Goal: Information Seeking & Learning: Learn about a topic

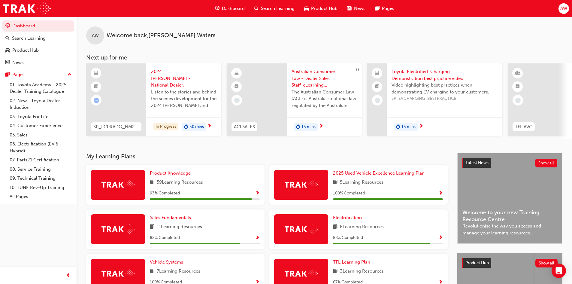
click at [175, 174] on span "Product Knowledge" at bounding box center [170, 172] width 41 height 5
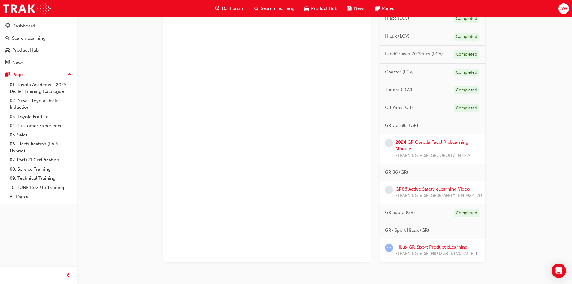
scroll to position [358, 0]
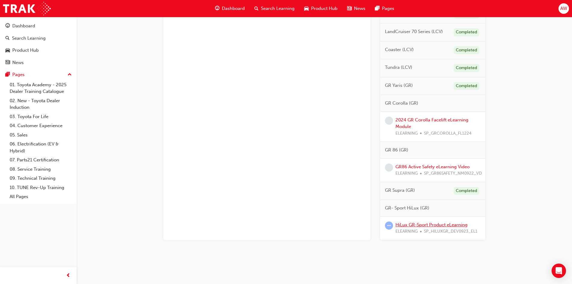
click at [427, 222] on link "HiLux GR-Sport Product eLearning" at bounding box center [431, 224] width 72 height 5
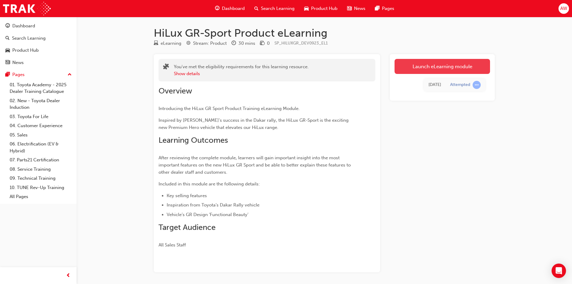
click at [427, 68] on link "Launch eLearning module" at bounding box center [441, 66] width 95 height 15
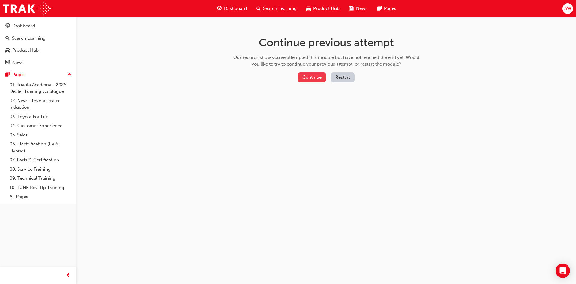
click at [316, 77] on button "Continue" at bounding box center [312, 77] width 28 height 10
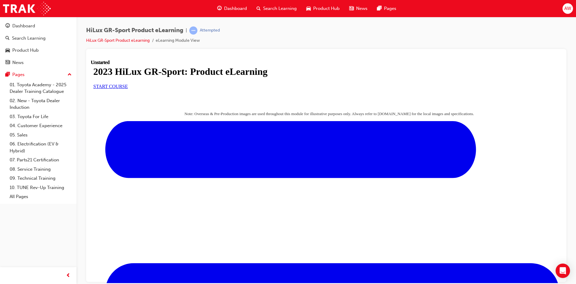
click at [128, 89] on span "START COURSE" at bounding box center [110, 85] width 35 height 5
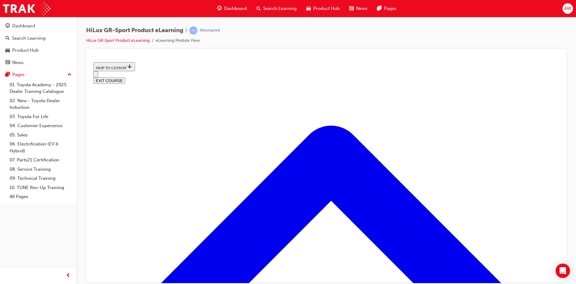
scroll to position [289, 0]
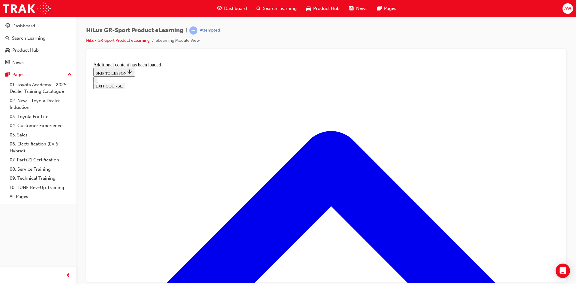
scroll to position [567, 0]
drag, startPoint x: 283, startPoint y: 156, endPoint x: 298, endPoint y: 188, distance: 35.2
drag, startPoint x: 282, startPoint y: 224, endPoint x: 297, endPoint y: 162, distance: 63.9
drag, startPoint x: 278, startPoint y: 218, endPoint x: 291, endPoint y: 218, distance: 13.5
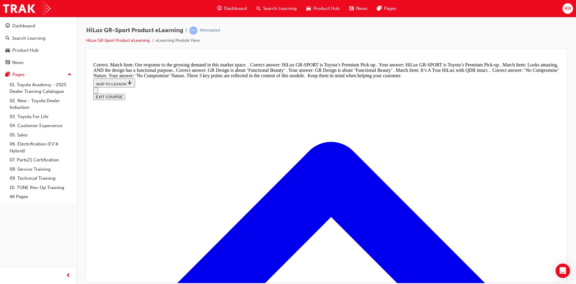
scroll to position [701, 0]
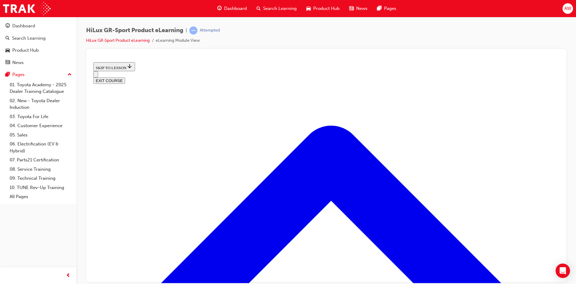
scroll to position [169, 0]
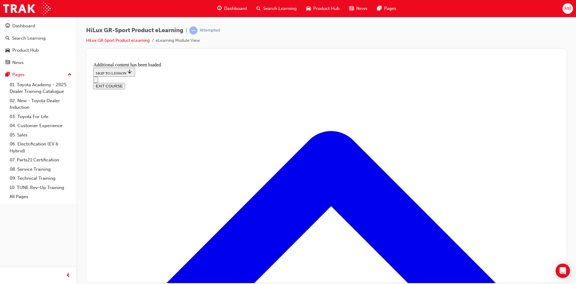
scroll to position [502, 0]
radio input "true"
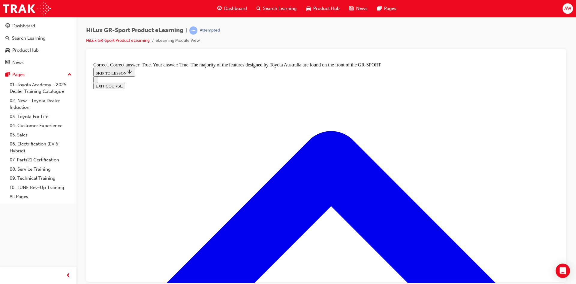
scroll to position [772, 0]
radio input "true"
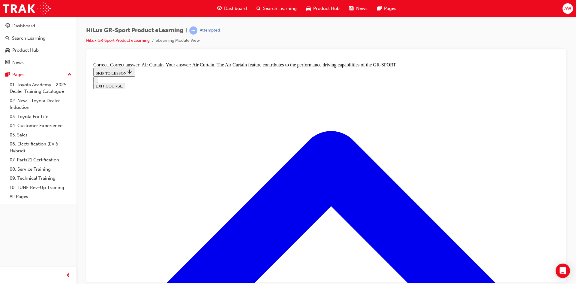
scroll to position [1068, 0]
radio input "true"
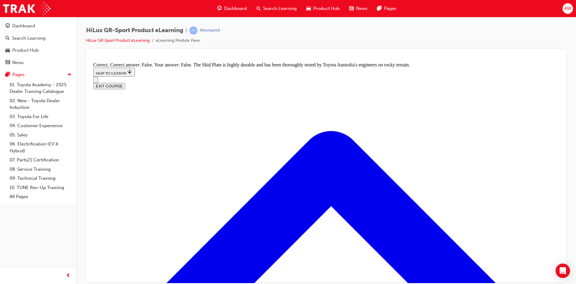
scroll to position [1129, 0]
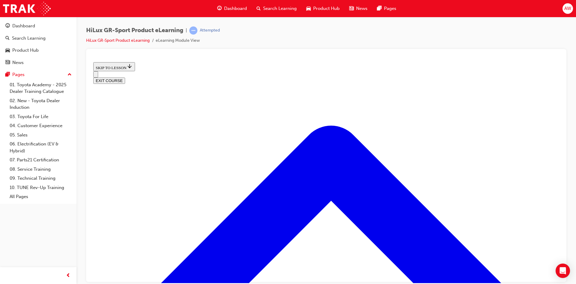
scroll to position [49, 0]
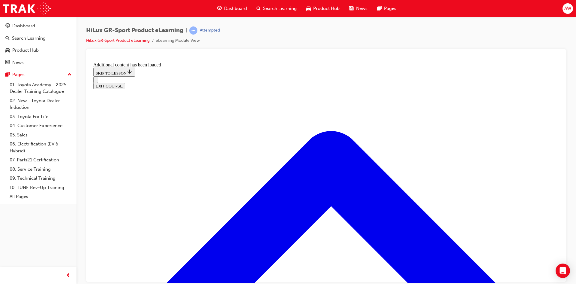
scroll to position [321, 0]
radio input "true"
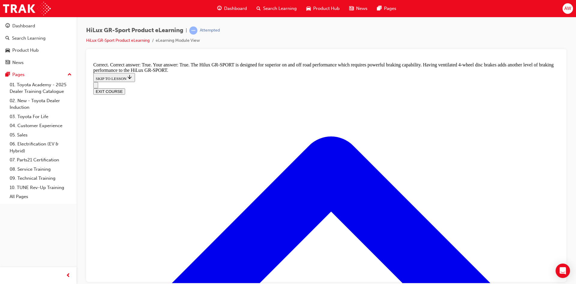
scroll to position [441, 0]
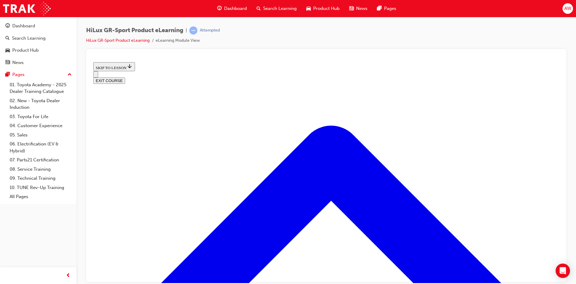
scroll to position [556, 0]
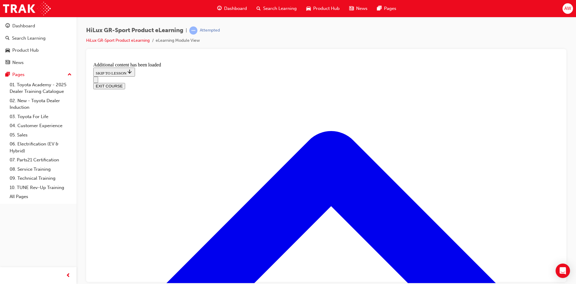
scroll to position [751, 0]
checkbox input "true"
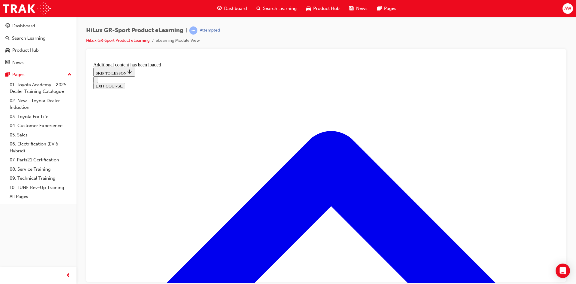
checkbox input "true"
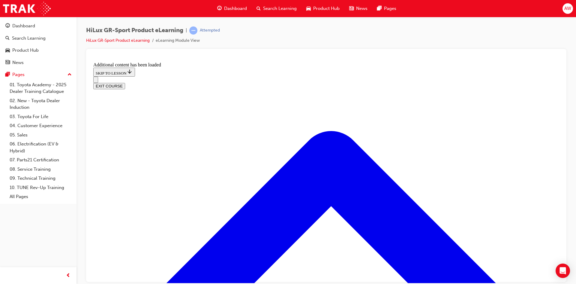
checkbox input "true"
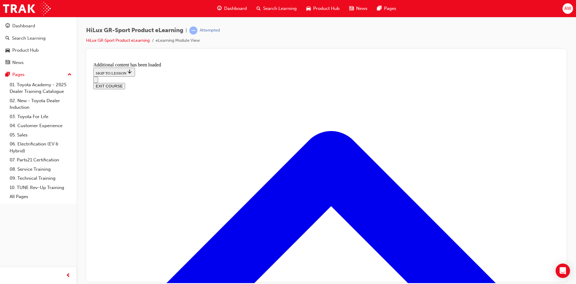
checkbox input "true"
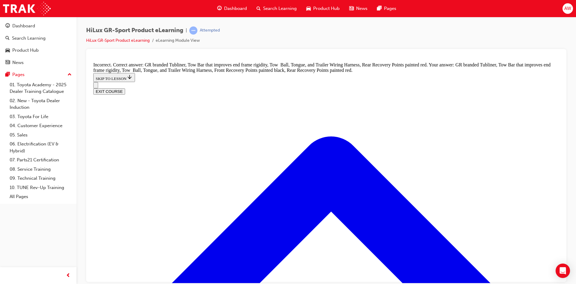
scroll to position [853, 0]
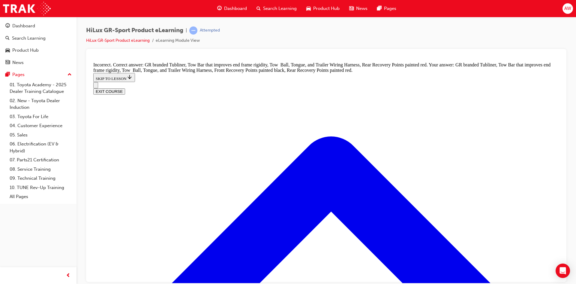
checkbox input "false"
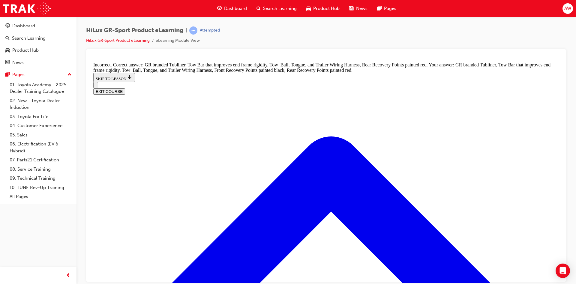
checkbox input "false"
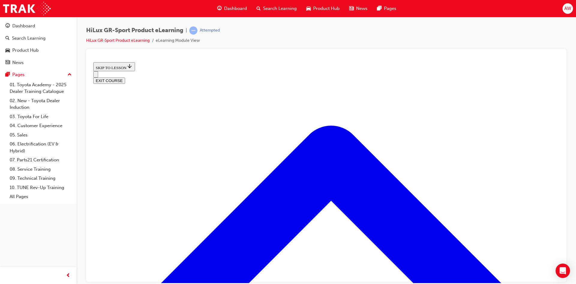
scroll to position [169, 0]
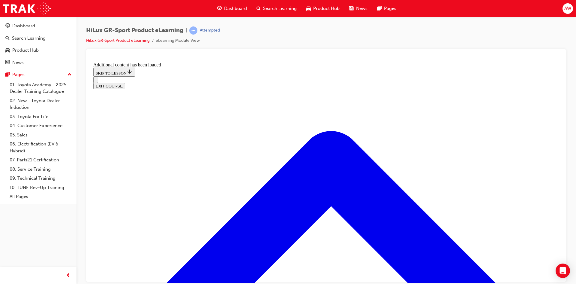
scroll to position [570, 0]
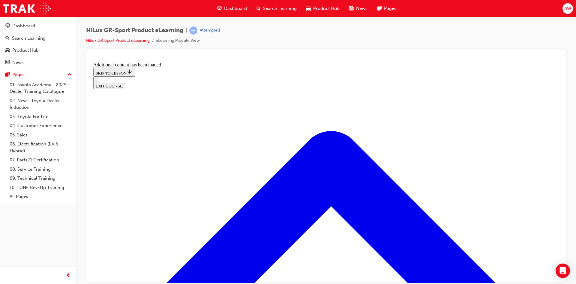
checkbox input "true"
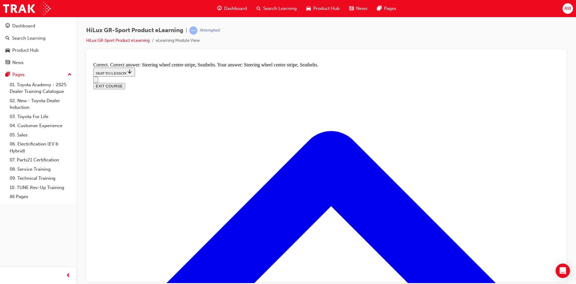
scroll to position [991, 0]
radio input "true"
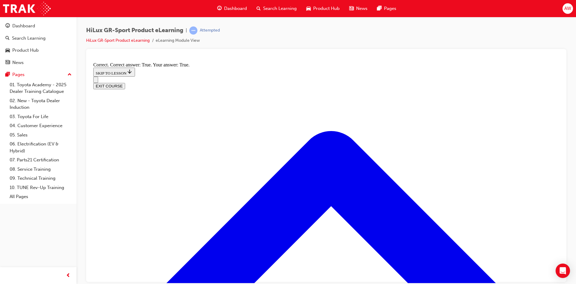
scroll to position [1033, 0]
drag, startPoint x: 322, startPoint y: 238, endPoint x: 302, endPoint y: 235, distance: 20.3
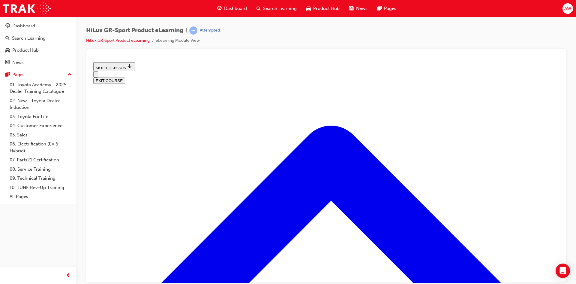
scroll to position [243, 0]
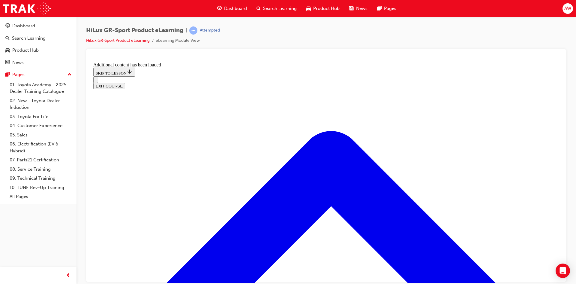
scroll to position [408, 0]
radio input "true"
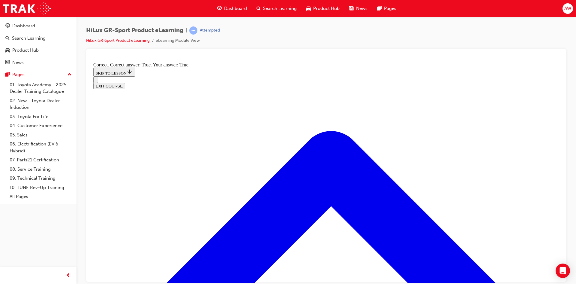
scroll to position [474, 0]
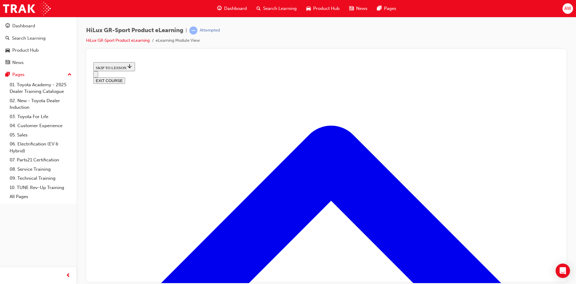
scroll to position [773, 0]
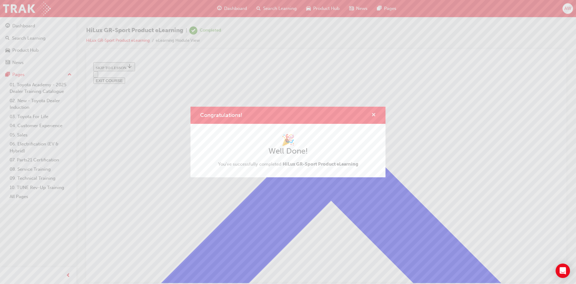
click at [375, 114] on span "cross-icon" at bounding box center [374, 115] width 5 height 5
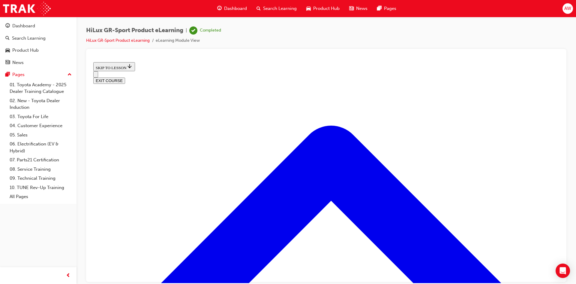
scroll to position [74, 0]
click at [125, 77] on button "EXIT COURSE" at bounding box center [109, 80] width 32 height 6
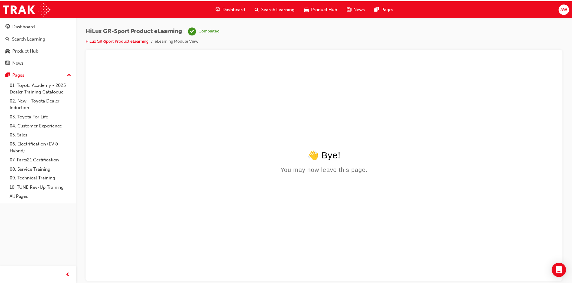
scroll to position [0, 0]
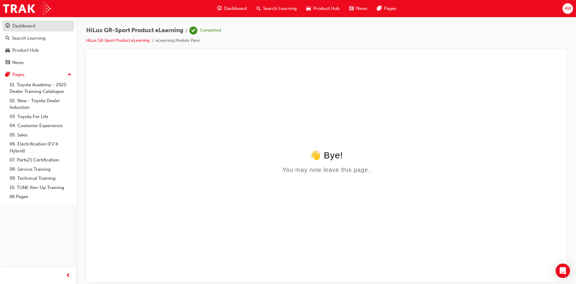
click at [36, 29] on div "Dashboard" at bounding box center [38, 26] width 66 height 8
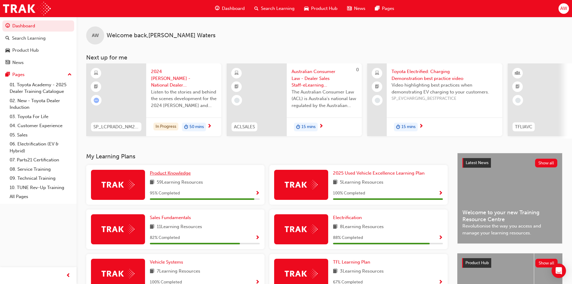
click at [180, 174] on span "Product Knowledge" at bounding box center [170, 172] width 41 height 5
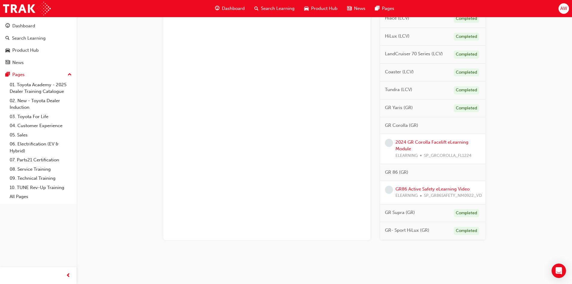
scroll to position [336, 0]
click at [409, 139] on link "2024 GR Corolla Facelift eLearning Module" at bounding box center [431, 145] width 73 height 12
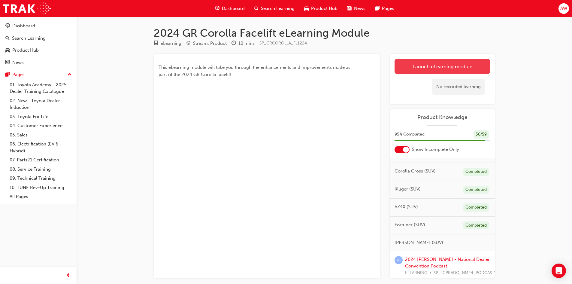
click at [434, 71] on link "Launch eLearning module" at bounding box center [441, 66] width 95 height 15
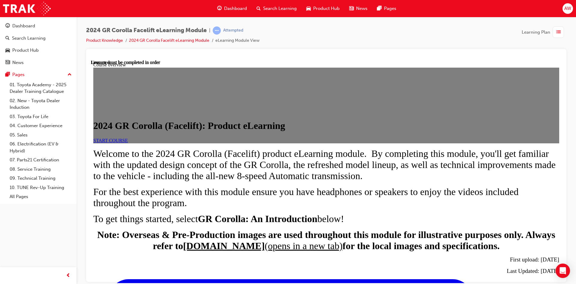
click at [128, 143] on span "START COURSE" at bounding box center [110, 139] width 35 height 5
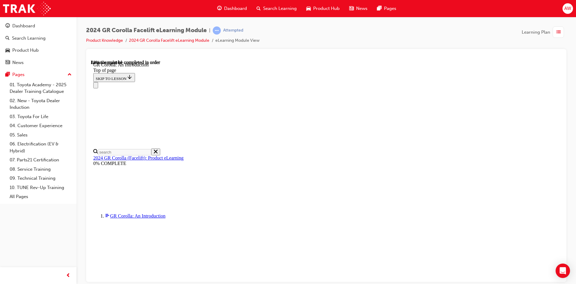
scroll to position [860, 0]
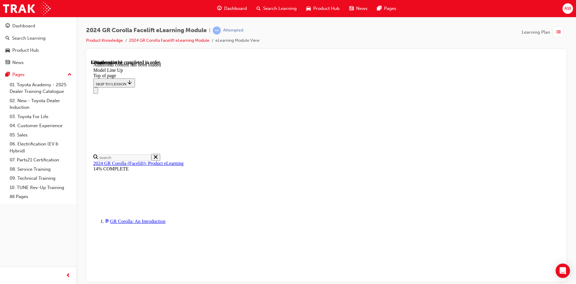
scroll to position [361, 0]
